Goal: Go to known website: Go to known website

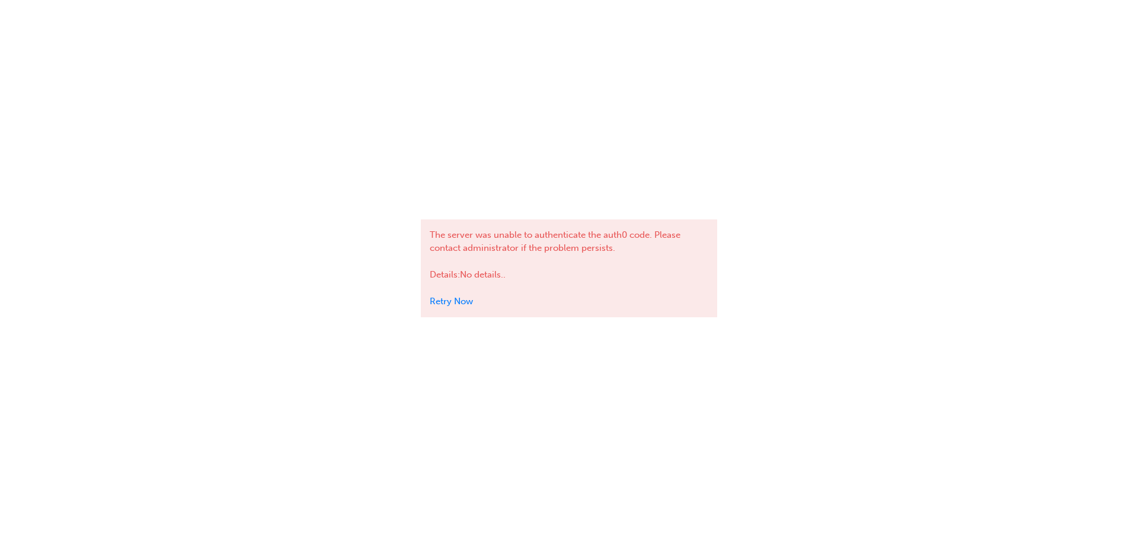
click at [789, 169] on div "The server was unable to authenticate the auth0 code. Please contact administra…" at bounding box center [569, 272] width 1138 height 545
click at [73, 526] on div "The server was unable to authenticate the auth0 code. Please contact administra…" at bounding box center [569, 272] width 1138 height 545
